Goal: Task Accomplishment & Management: Manage account settings

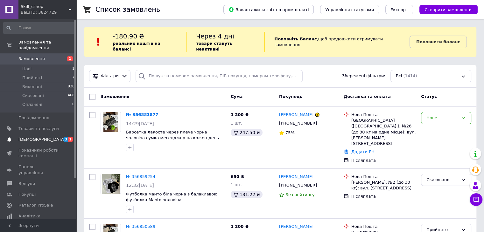
click at [49, 134] on link "Сповіщення 3 1" at bounding box center [39, 139] width 78 height 11
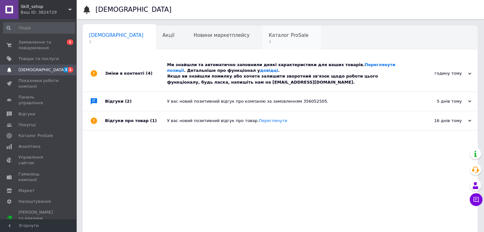
click at [262, 45] on div "Каталог ProSale 3" at bounding box center [291, 38] width 59 height 24
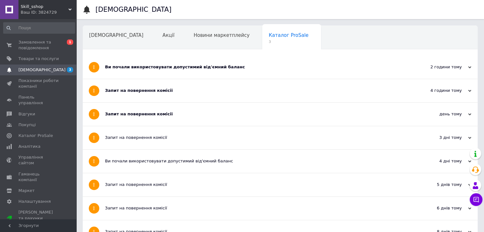
click at [219, 74] on div "Ви почали використовувати допустимий від'ємний баланс" at bounding box center [256, 67] width 303 height 23
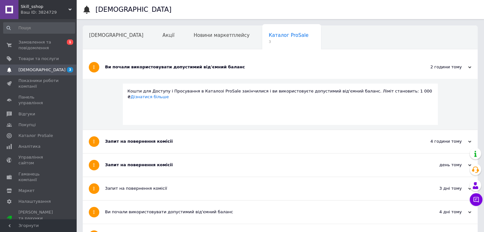
click at [178, 146] on div "Запит на повернення комісії" at bounding box center [256, 141] width 303 height 23
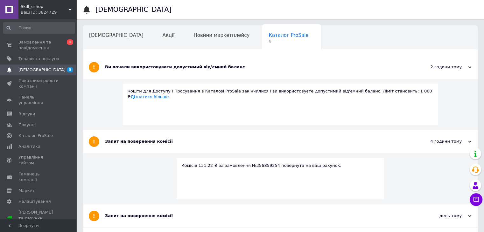
click at [163, 211] on div "Запит на повернення комісії" at bounding box center [256, 216] width 303 height 23
click at [55, 14] on div "Ваш ID: 3824729" at bounding box center [49, 13] width 56 height 6
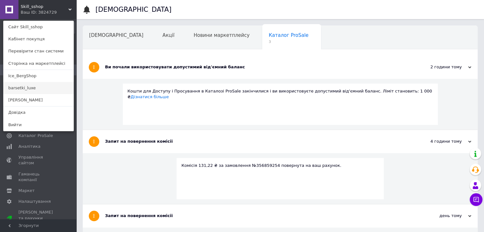
click at [29, 89] on link "barsetki_luxe" at bounding box center [39, 88] width 70 height 12
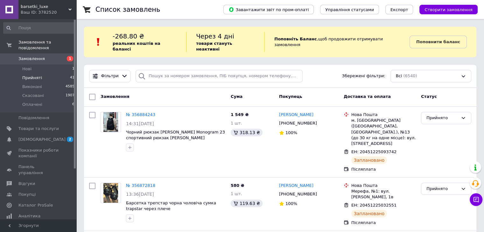
click at [49, 74] on li "Прийняті 41" at bounding box center [39, 78] width 78 height 9
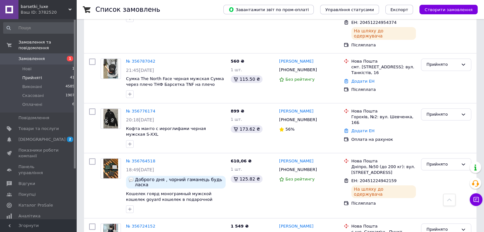
scroll to position [478, 0]
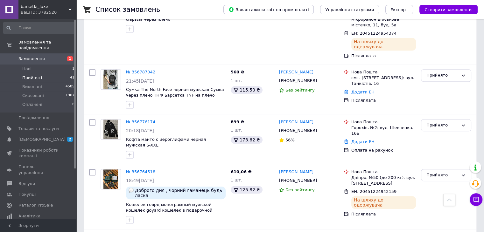
click at [248, 178] on div "1 шт." at bounding box center [252, 181] width 43 height 6
click at [398, 190] on icon at bounding box center [400, 192] width 5 height 5
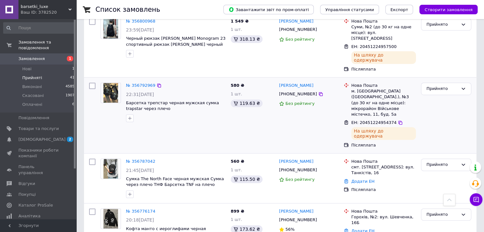
scroll to position [350, 0]
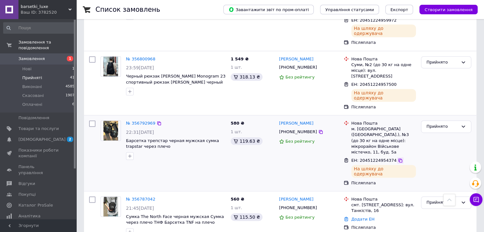
click at [398, 158] on icon at bounding box center [400, 160] width 5 height 5
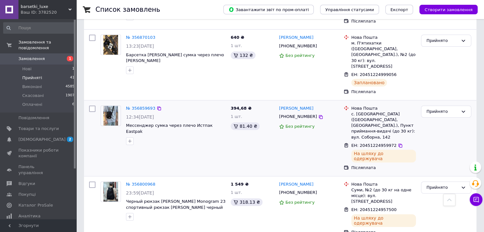
scroll to position [223, 0]
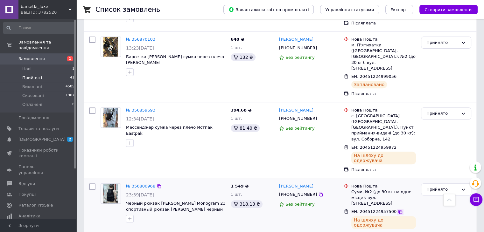
click at [398, 210] on icon at bounding box center [400, 212] width 5 height 5
click at [63, 100] on li "Оплачені 6" at bounding box center [39, 106] width 78 height 12
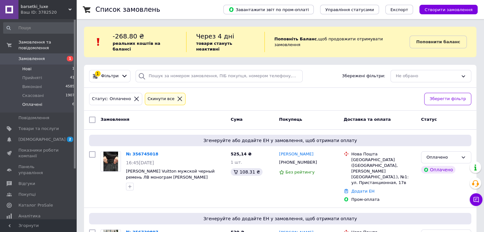
click at [61, 65] on li "Нові 1" at bounding box center [39, 69] width 78 height 9
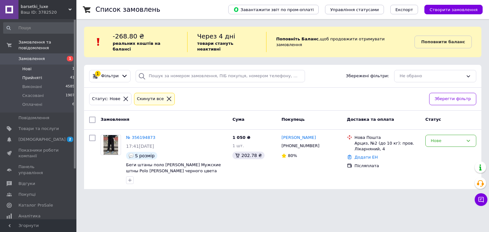
click at [61, 74] on li "Прийняті 41" at bounding box center [39, 78] width 78 height 9
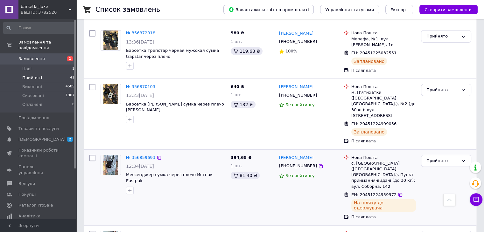
scroll to position [191, 0]
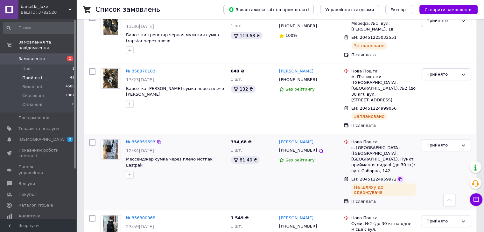
click at [398, 177] on icon at bounding box center [400, 179] width 5 height 5
click at [66, 74] on li "Прийняті 41" at bounding box center [39, 78] width 78 height 9
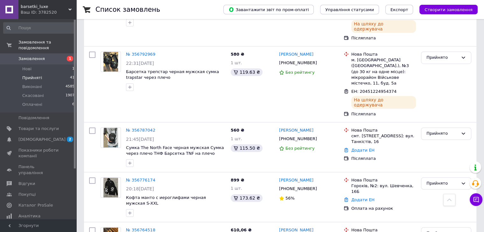
scroll to position [408, 0]
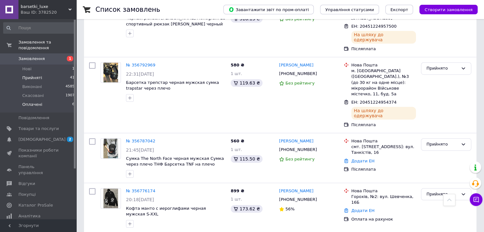
click at [60, 100] on li "Оплачені 6" at bounding box center [39, 106] width 78 height 12
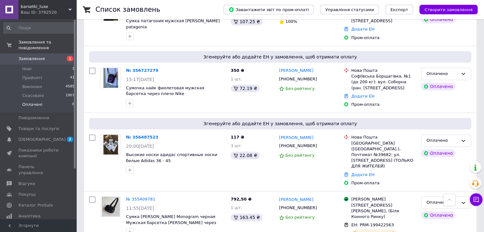
scroll to position [274, 0]
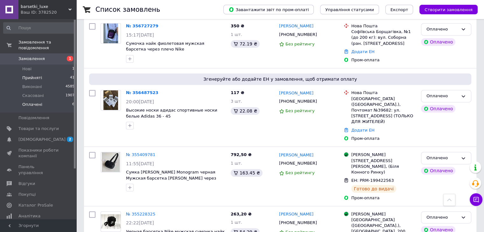
click at [65, 74] on li "Прийняті 41" at bounding box center [39, 78] width 78 height 9
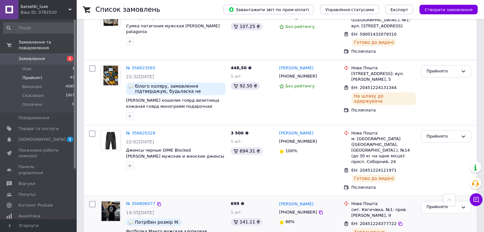
scroll to position [955, 0]
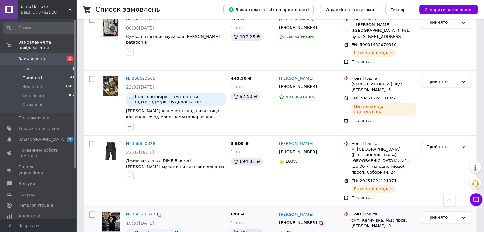
click at [148, 212] on link "№ 356606577" at bounding box center [140, 214] width 29 height 5
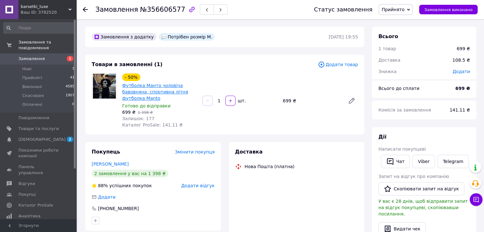
click at [143, 93] on link "Футболка Манто чоловіча бавовняна, спортивна літня футболка Manto" at bounding box center [155, 92] width 66 height 18
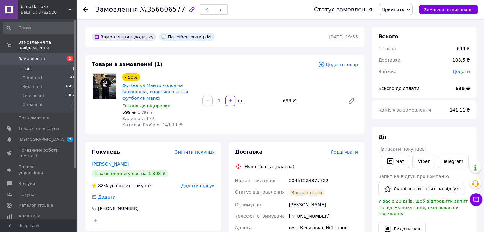
click at [60, 65] on li "Нові 1" at bounding box center [39, 69] width 78 height 9
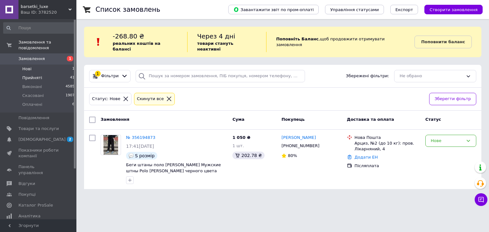
click at [64, 74] on li "Прийняті 41" at bounding box center [39, 78] width 78 height 9
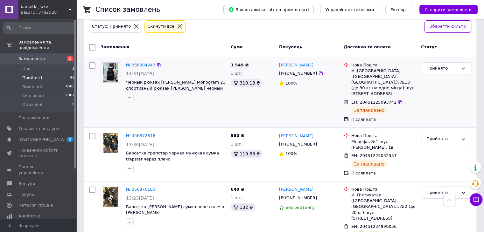
scroll to position [69, 0]
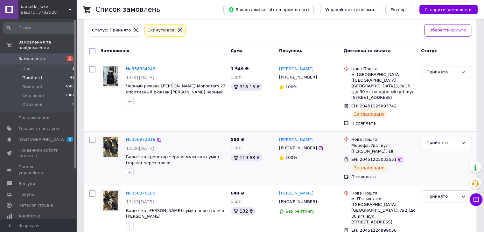
click at [398, 157] on icon at bounding box center [400, 159] width 5 height 5
click at [69, 9] on icon at bounding box center [69, 9] width 3 height 3
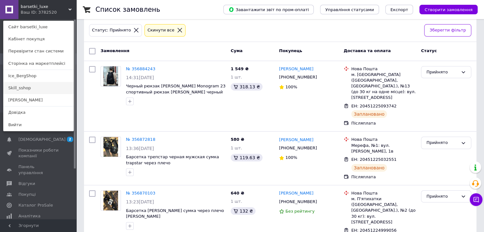
click at [31, 84] on link "Skill_sshop" at bounding box center [39, 88] width 70 height 12
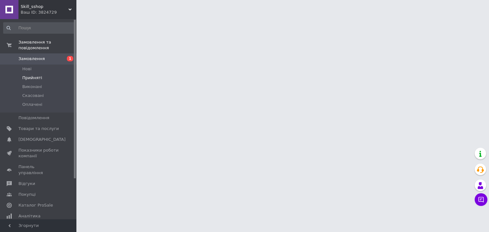
click at [46, 74] on li "Прийняті" at bounding box center [39, 78] width 78 height 9
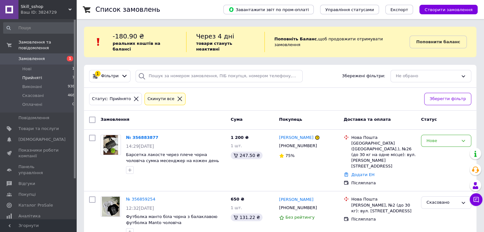
click at [46, 74] on li "Прийняті 7" at bounding box center [39, 78] width 78 height 9
click at [43, 74] on li "Прийняті 7" at bounding box center [39, 78] width 78 height 9
click at [42, 91] on li "Скасовані 468" at bounding box center [39, 95] width 78 height 9
click at [50, 74] on li "Прийняті 7" at bounding box center [39, 78] width 78 height 9
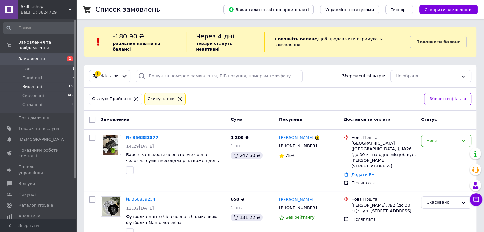
click at [47, 85] on li "Виконані 938" at bounding box center [39, 86] width 78 height 9
click at [58, 126] on span "Товари та послуги" at bounding box center [38, 129] width 40 height 6
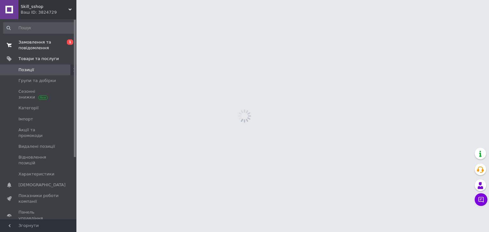
click at [59, 53] on link "Замовлення та повідомлення 0 1" at bounding box center [39, 45] width 78 height 17
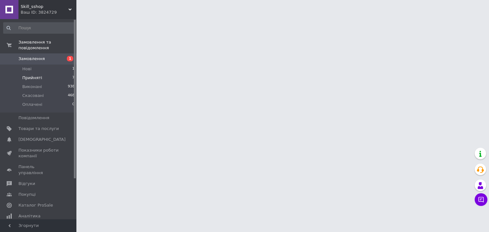
click at [59, 74] on li "Прийняті 7" at bounding box center [39, 78] width 78 height 9
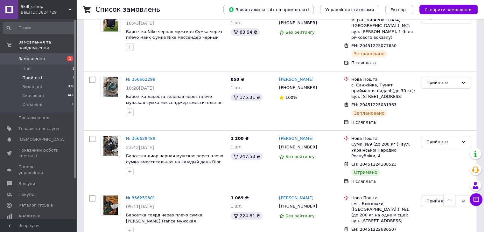
scroll to position [287, 0]
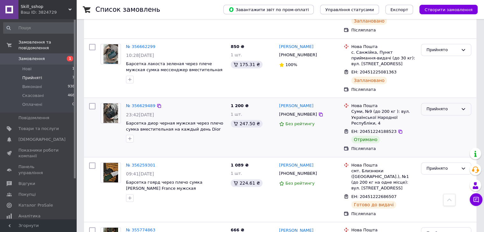
click at [439, 106] on div "Прийнято" at bounding box center [443, 109] width 32 height 7
click at [436, 117] on li "Виконано" at bounding box center [447, 123] width 50 height 12
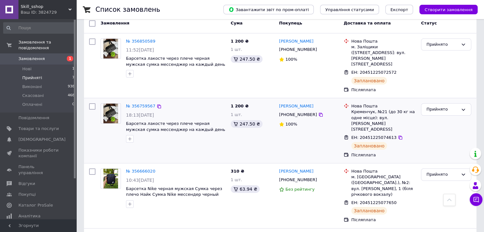
scroll to position [85, 0]
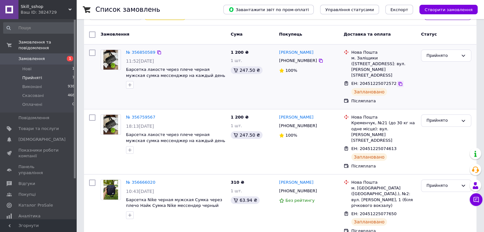
click at [398, 82] on icon at bounding box center [400, 84] width 5 height 5
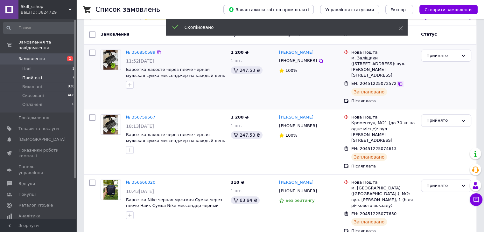
click at [398, 82] on icon at bounding box center [400, 84] width 5 height 5
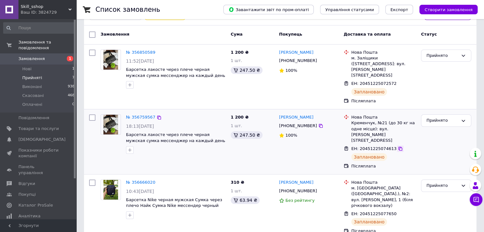
click at [398, 146] on icon at bounding box center [400, 148] width 5 height 5
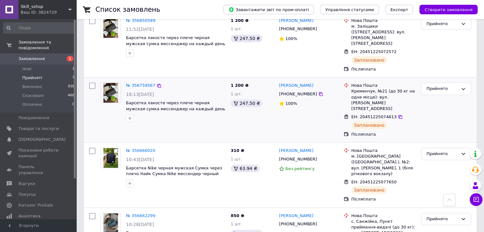
scroll to position [149, 0]
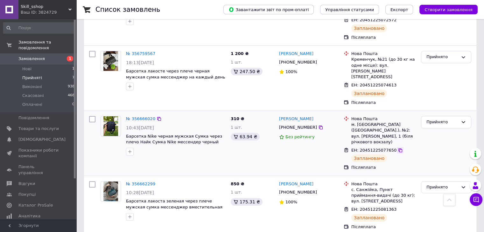
click at [399, 149] on icon at bounding box center [401, 151] width 4 height 4
click at [398, 208] on icon at bounding box center [400, 210] width 5 height 5
click at [66, 7] on span "Skill_sshop" at bounding box center [45, 7] width 48 height 6
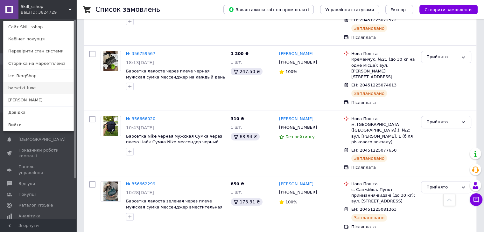
click at [34, 89] on link "barsetki_luxe" at bounding box center [39, 88] width 70 height 12
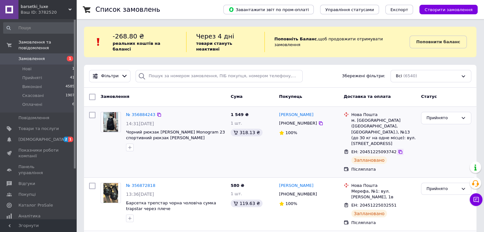
click at [398, 150] on icon at bounding box center [400, 152] width 5 height 5
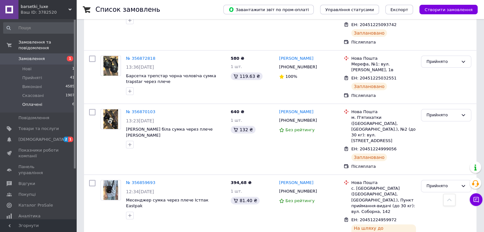
click at [55, 100] on li "Оплачені 6" at bounding box center [39, 106] width 78 height 12
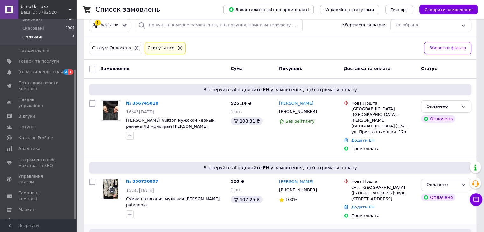
scroll to position [83, 0]
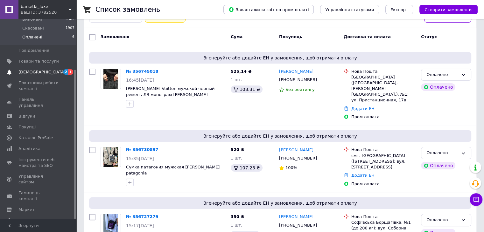
click at [45, 69] on span "[DEMOGRAPHIC_DATA]" at bounding box center [38, 72] width 40 height 6
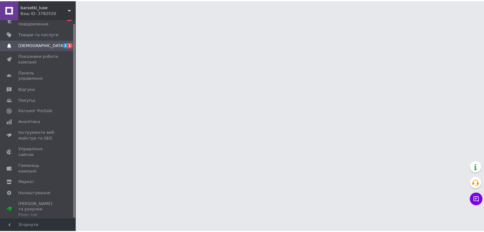
scroll to position [4, 0]
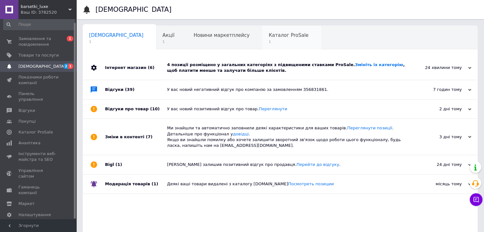
click at [274, 38] on div "Каталог ProSale 1" at bounding box center [291, 38] width 59 height 24
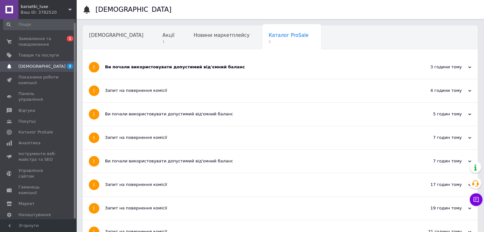
click at [196, 79] on div "Запит на повернення комісії" at bounding box center [256, 90] width 303 height 23
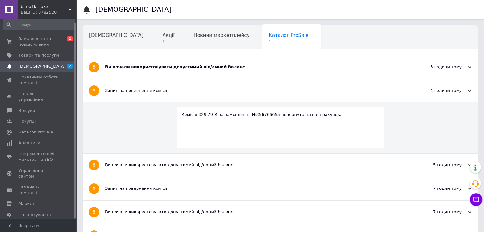
click at [197, 75] on div "Ви почали використовувати допустимий від'ємний баланс" at bounding box center [256, 67] width 303 height 23
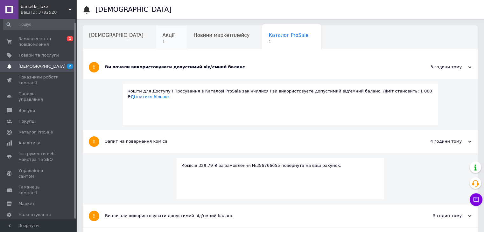
click at [163, 43] on span "1" at bounding box center [169, 41] width 12 height 5
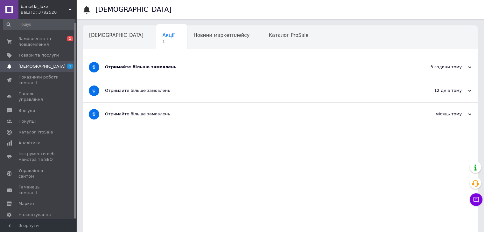
click at [160, 68] on div "Отримайте більше замовлень" at bounding box center [256, 67] width 303 height 6
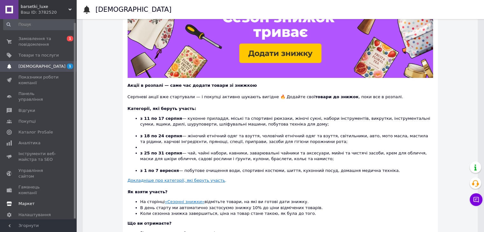
scroll to position [127, 0]
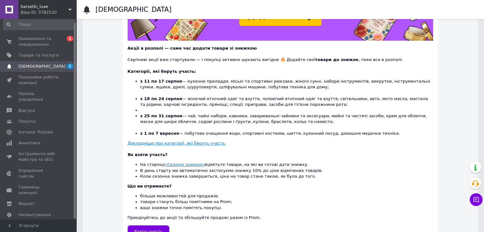
click at [30, 223] on span "Тарифи та рахунки Prom топ" at bounding box center [38, 232] width 40 height 18
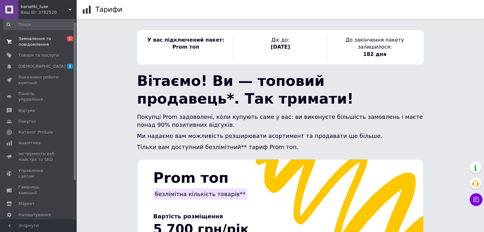
click at [57, 40] on span "Замовлення та повідомлення" at bounding box center [38, 41] width 40 height 11
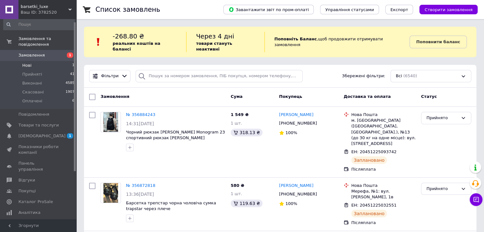
click at [64, 61] on li "Нові 1" at bounding box center [39, 65] width 78 height 9
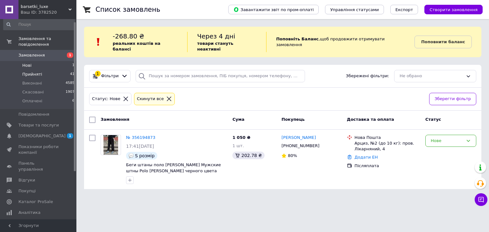
click at [64, 70] on li "Прийняті 41" at bounding box center [39, 74] width 78 height 9
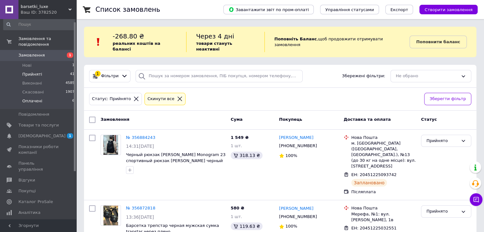
click at [52, 97] on li "Оплачені 6" at bounding box center [39, 103] width 78 height 12
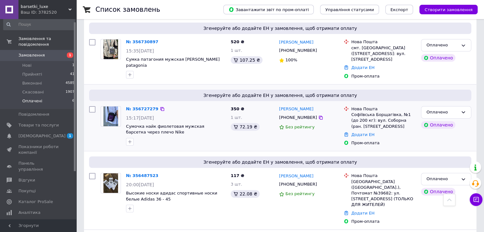
scroll to position [191, 0]
click at [318, 182] on icon at bounding box center [320, 184] width 5 height 5
drag, startPoint x: 313, startPoint y: 153, endPoint x: 279, endPoint y: 150, distance: 34.6
click at [279, 172] on div "Аліса Жучкевич" at bounding box center [309, 175] width 61 height 7
copy link "Аліса Жучкевич"
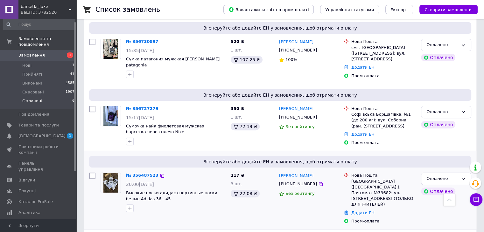
click at [357, 179] on div "Киев (Киевская обл.), Почтомат №39682: ул. Милославская, 16, подъезд №2 (ТОЛЬКО…" at bounding box center [383, 193] width 65 height 29
copy div "Киев"
click at [363, 179] on div "Киев (Киевская обл.), Почтомат №39682: ул. Милославская, 16, подъезд №2 (ТОЛЬКО…" at bounding box center [383, 193] width 65 height 29
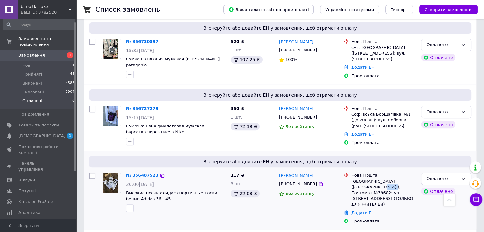
copy div "39682"
click at [368, 211] on link "Додати ЕН" at bounding box center [362, 213] width 23 height 5
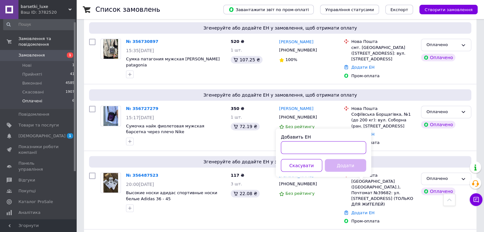
click at [334, 151] on input "Добавить ЕН" at bounding box center [323, 147] width 85 height 13
paste input "20451225325927"
type input "20451225325927"
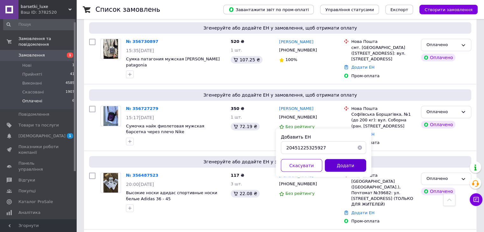
click at [350, 163] on button "Додати" at bounding box center [345, 165] width 41 height 13
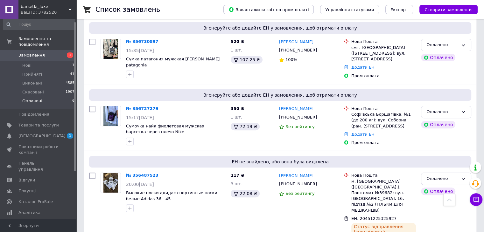
click at [55, 97] on li "Оплачені 6" at bounding box center [39, 103] width 78 height 12
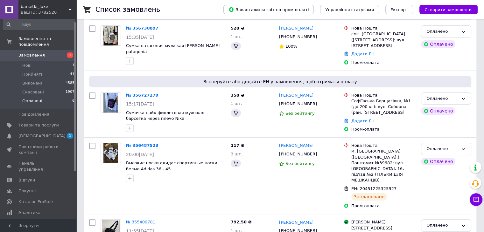
scroll to position [0, 0]
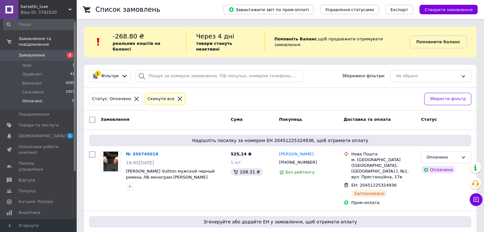
click at [67, 11] on div "Ваш ID: 3782520" at bounding box center [49, 13] width 56 height 6
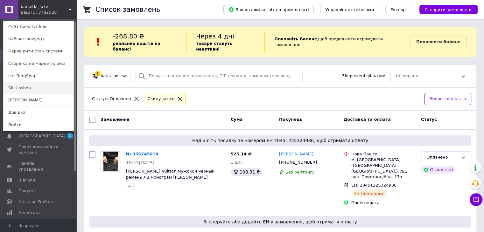
click at [29, 87] on link "Skill_sshop" at bounding box center [39, 88] width 70 height 12
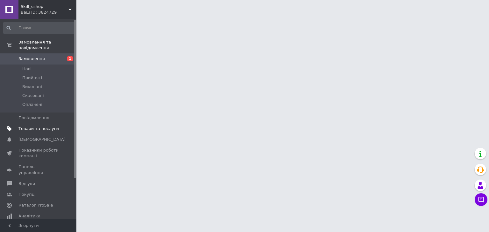
click at [56, 126] on span "Товари та послуги" at bounding box center [38, 129] width 40 height 6
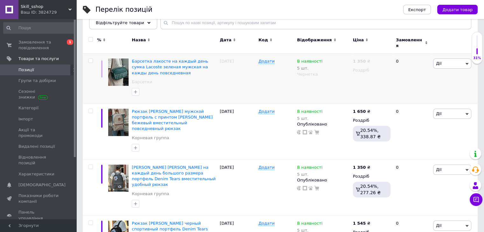
scroll to position [64, 0]
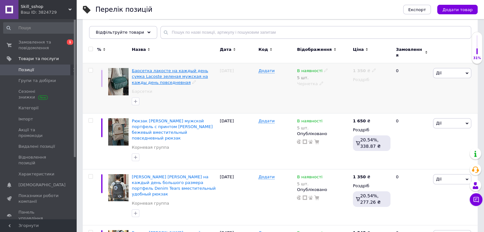
click at [165, 70] on span "Барсетка лакосте на каждый день сумка Lacoste зеленая мужская на кажды день пов…" at bounding box center [170, 76] width 76 height 16
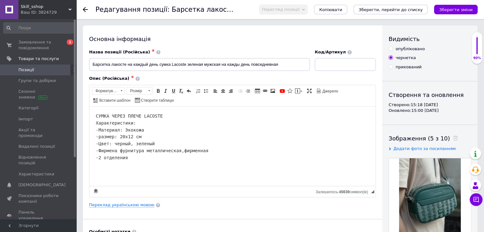
click at [409, 50] on div "опубліковано" at bounding box center [410, 49] width 29 height 6
click at [393, 50] on input "опубліковано" at bounding box center [391, 48] width 4 height 4
radio input "true"
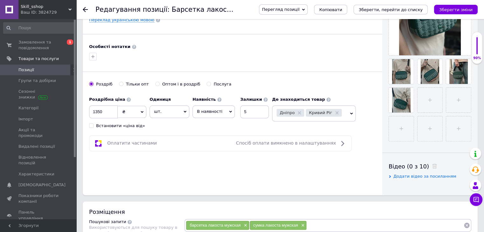
scroll to position [159, 0]
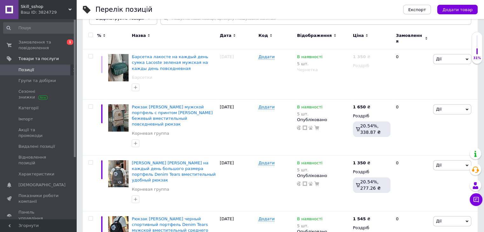
scroll to position [96, 0]
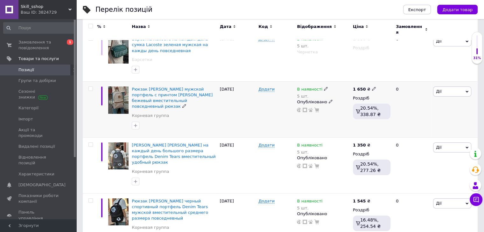
click at [368, 87] on div "1 650 ₴" at bounding box center [364, 90] width 23 height 6
type input "1550"
click at [344, 108] on div at bounding box center [323, 110] width 54 height 5
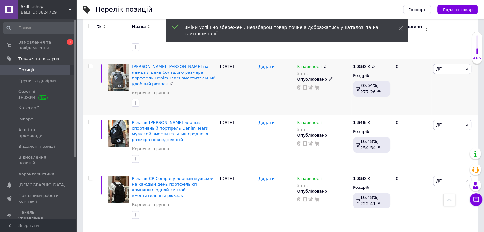
scroll to position [159, 0]
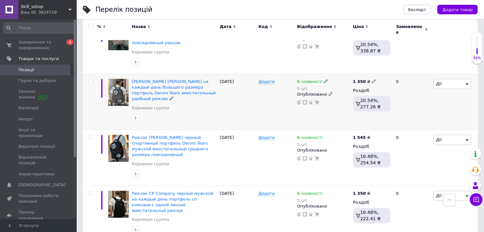
click at [372, 79] on icon at bounding box center [374, 81] width 4 height 4
type input "1540"
click at [330, 100] on div at bounding box center [323, 102] width 54 height 5
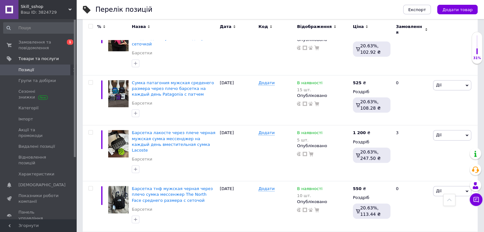
scroll to position [923, 0]
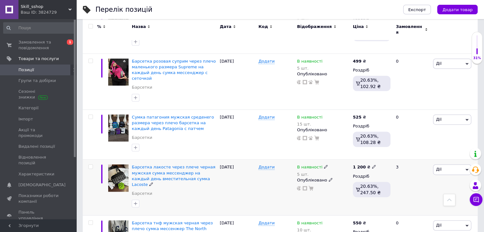
click at [373, 165] on div "1 200 ₴" at bounding box center [372, 168] width 38 height 6
click at [372, 165] on icon at bounding box center [374, 167] width 4 height 4
type input "1390"
click at [312, 160] on div "В наявності 5 шт. Опубліковано" at bounding box center [323, 188] width 56 height 56
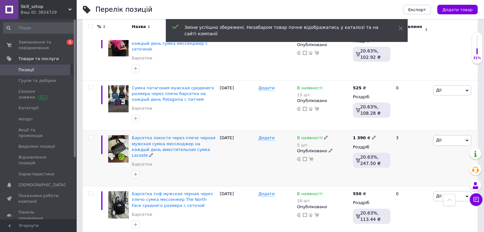
scroll to position [987, 0]
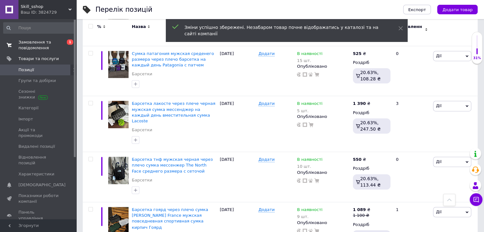
click at [60, 46] on span "0 1" at bounding box center [68, 44] width 18 height 11
